Goal: Check status: Check status

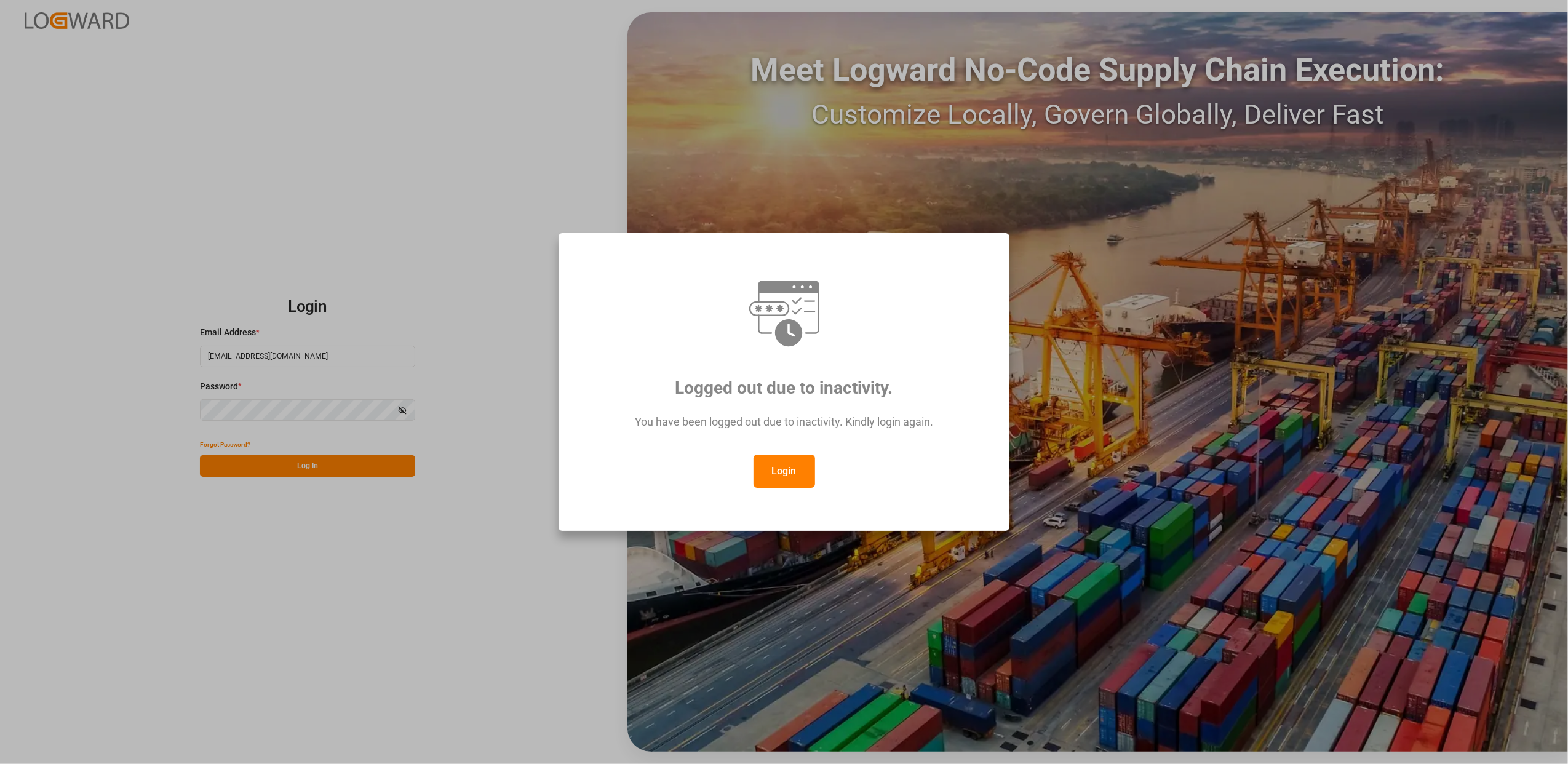
click at [453, 511] on div "Logged out due to inactivity. You have been logged out due to inactivity. Kindl…" at bounding box center [784, 382] width 1568 height 764
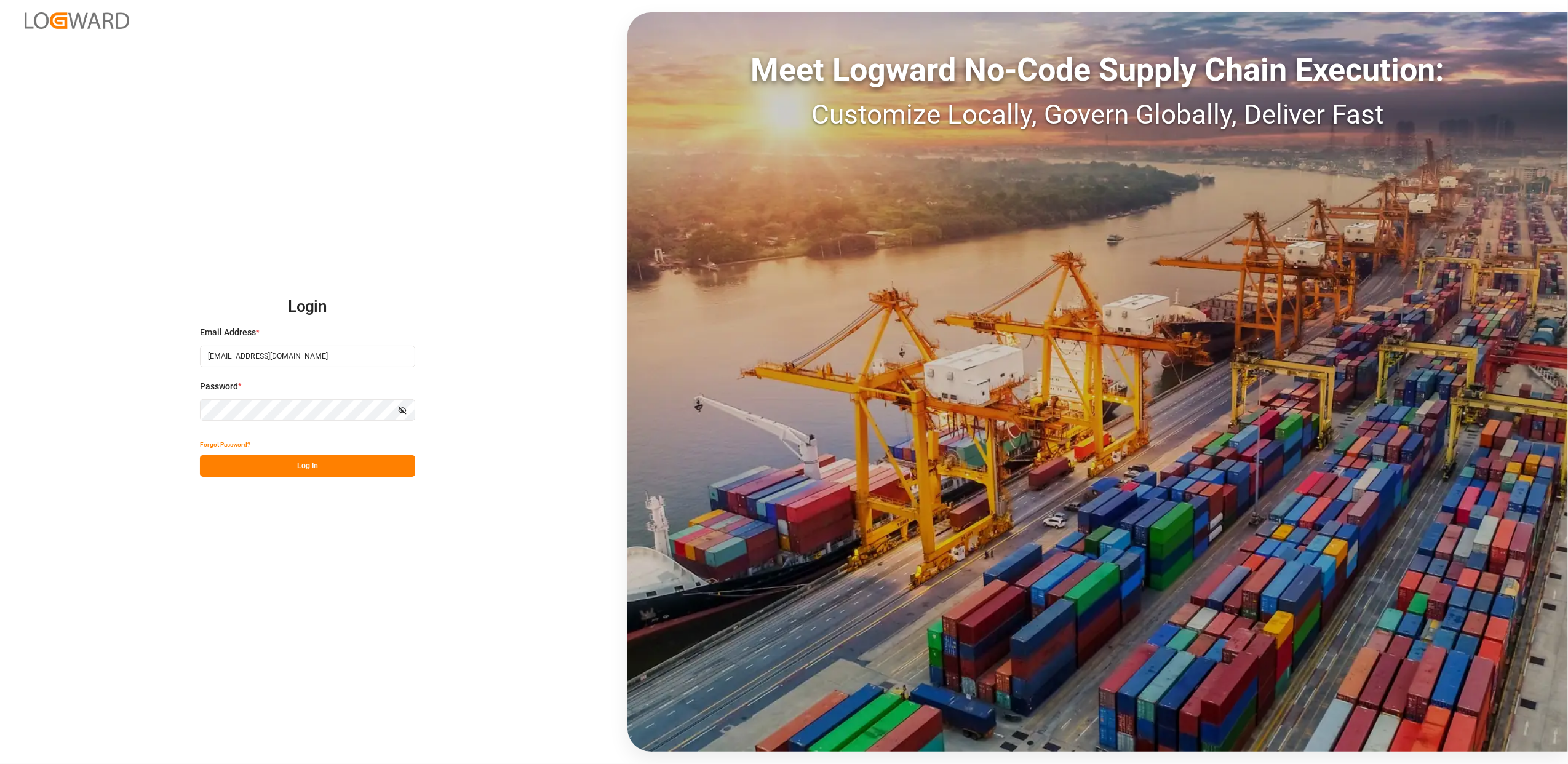
click at [325, 475] on button "Log In" at bounding box center [308, 466] width 215 height 22
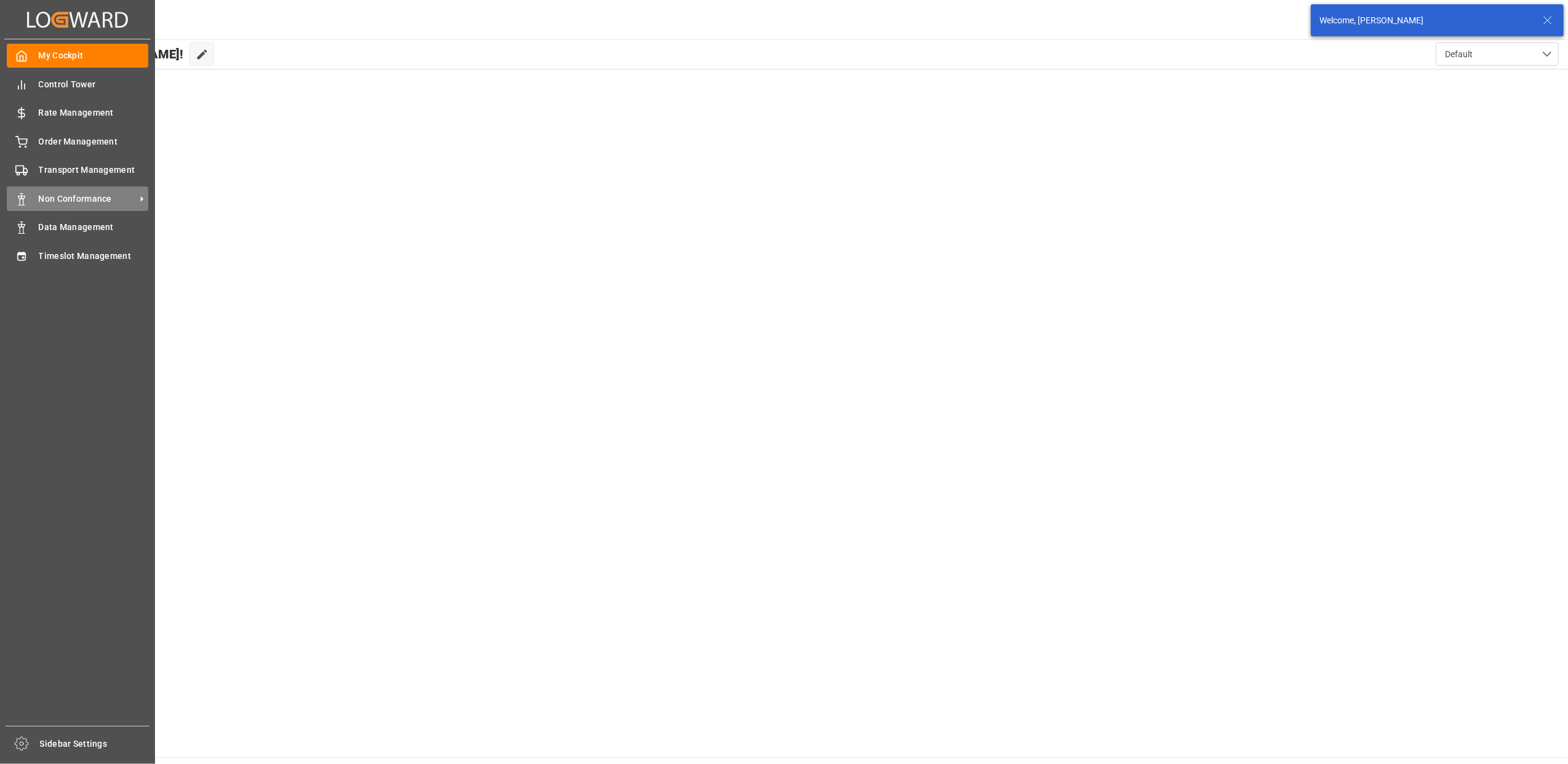
click at [106, 192] on span "Non Conformance" at bounding box center [87, 199] width 97 height 13
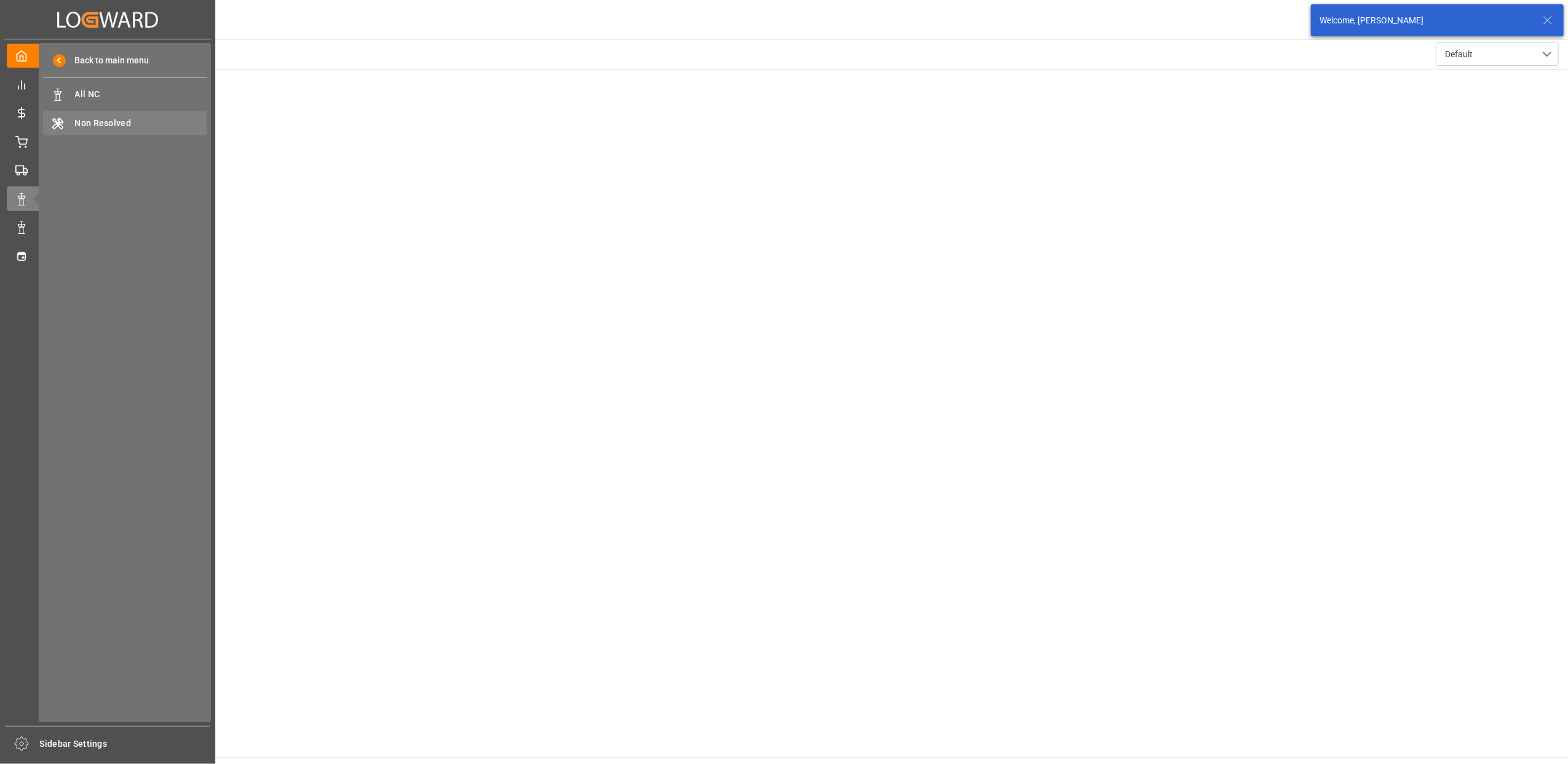
click at [129, 117] on span "Non Resolved" at bounding box center [141, 123] width 132 height 13
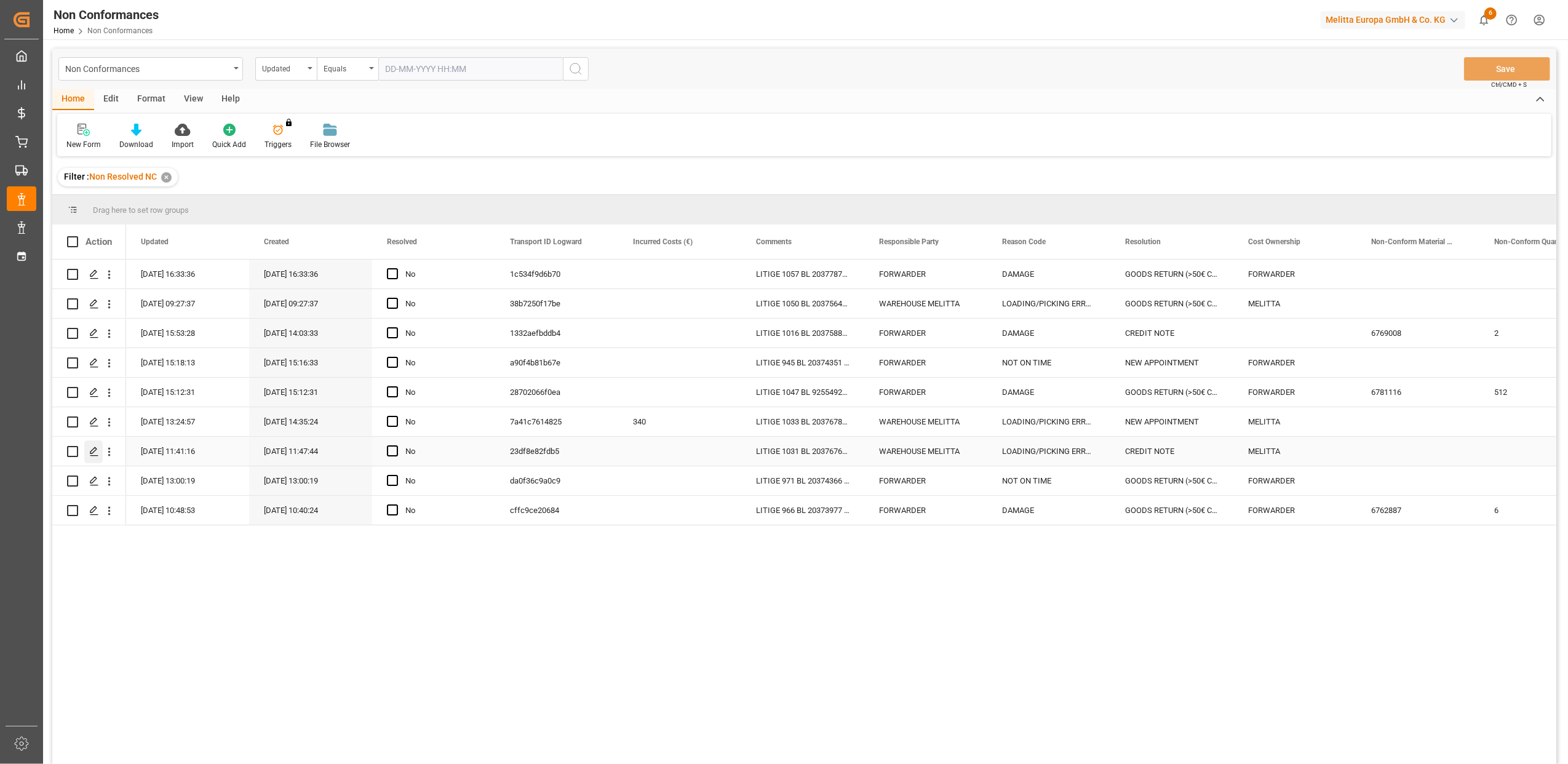
click at [94, 451] on icon "Press SPACE to select this row." at bounding box center [94, 451] width 10 height 10
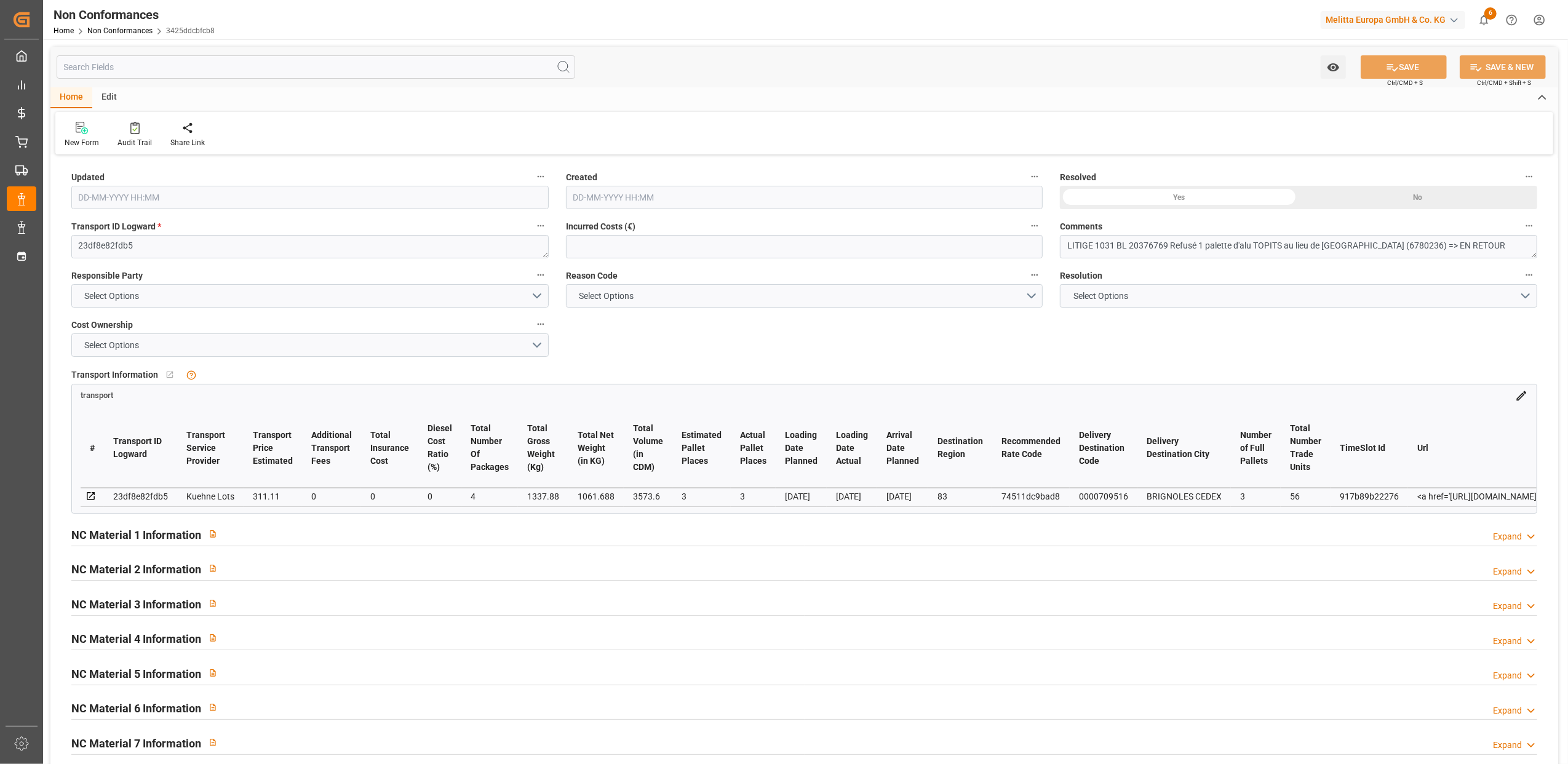
type input "[DATE] 09:41"
type input "[DATE] 09:47"
